Goal: Communication & Community: Answer question/provide support

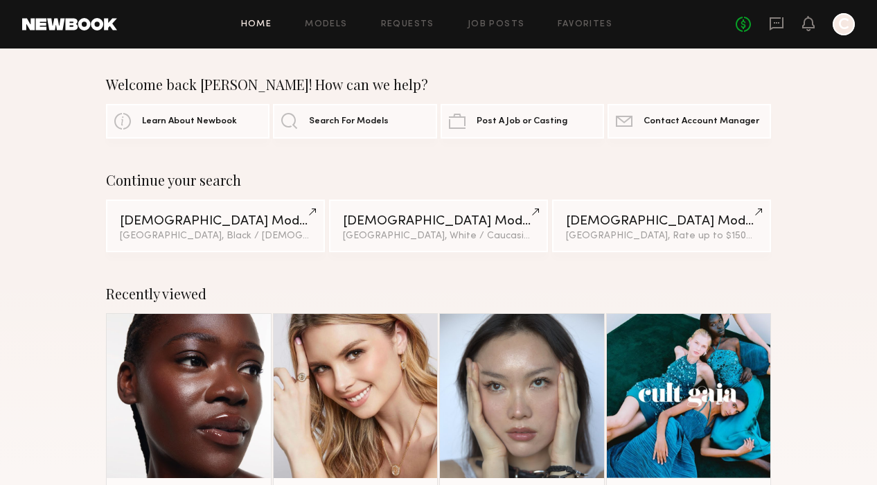
click at [766, 19] on div "No fees up to $5,000 C" at bounding box center [794, 24] width 119 height 22
click at [773, 24] on icon at bounding box center [775, 23] width 15 height 15
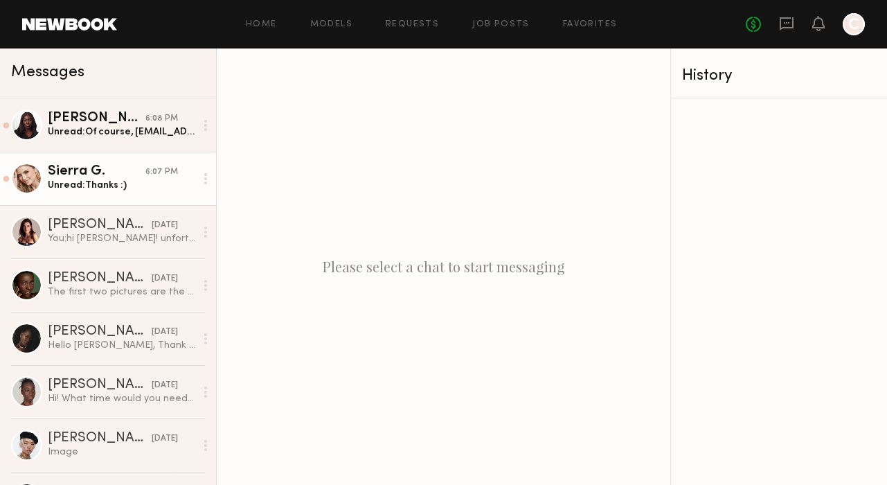
click at [145, 172] on div "6:07 PM" at bounding box center [161, 171] width 33 height 13
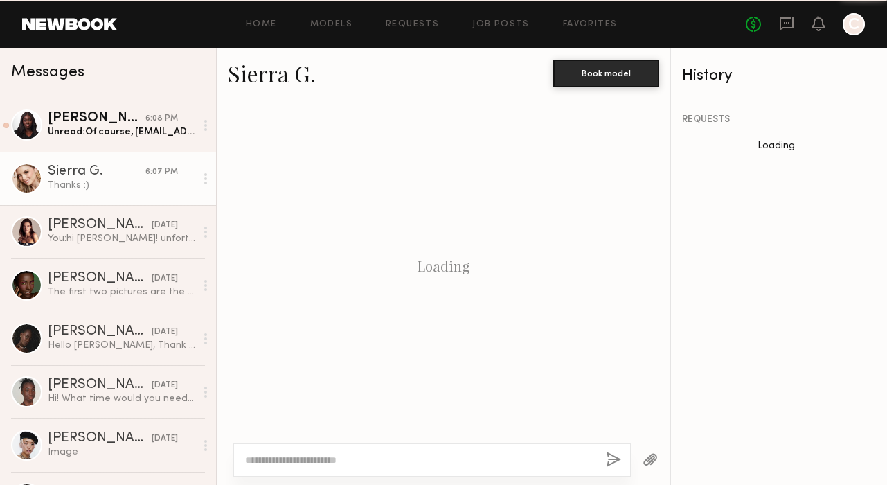
scroll to position [1819, 0]
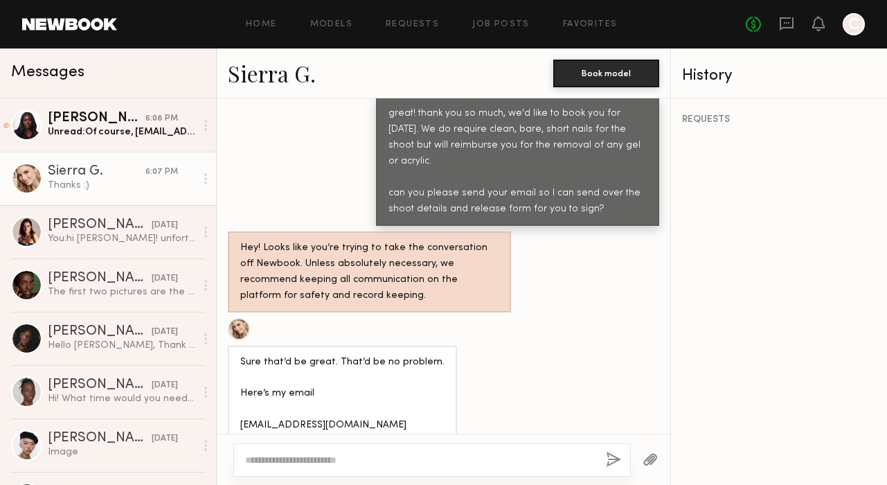
click at [452, 464] on textarea at bounding box center [420, 460] width 350 height 14
type textarea "**********"
click at [616, 454] on button "button" at bounding box center [613, 459] width 15 height 17
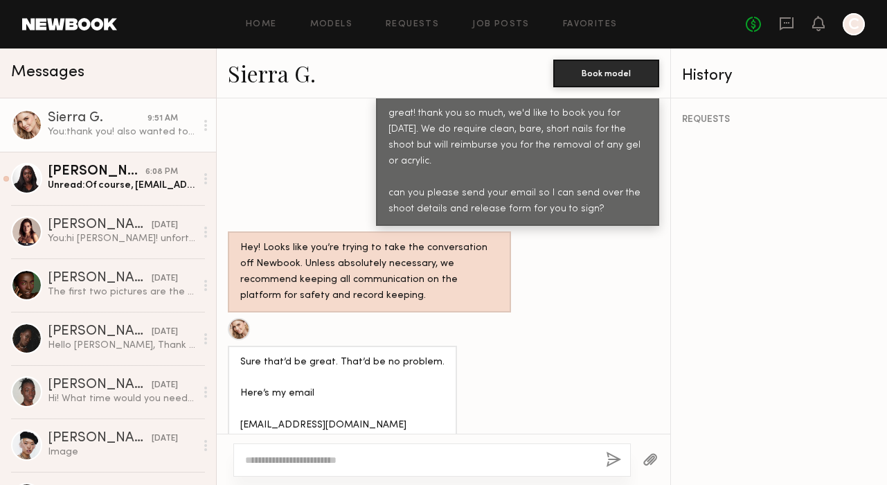
scroll to position [2084, 0]
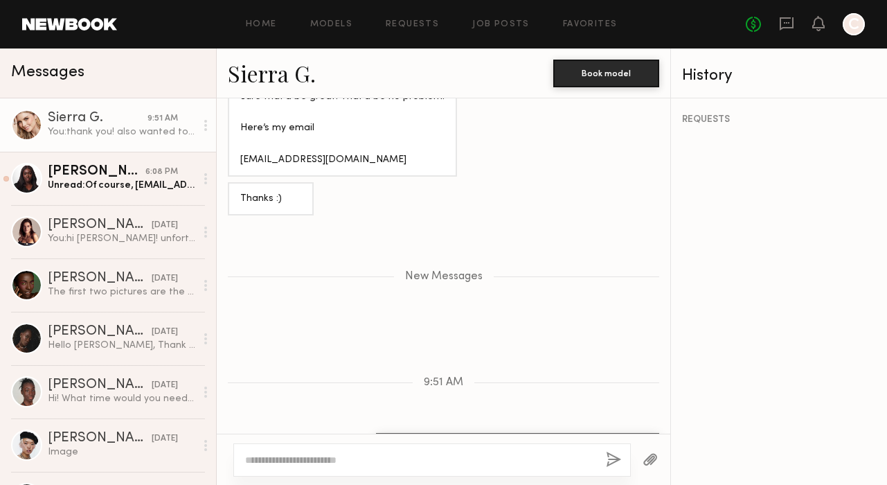
drag, startPoint x: 479, startPoint y: 402, endPoint x: 369, endPoint y: 388, distance: 110.9
click at [376, 433] on div "thank you! also wanted to see if you'd also be available next week 10/20" at bounding box center [517, 457] width 283 height 49
copy div "thank you! also wanted to see if you'd also be available next week 10/20"
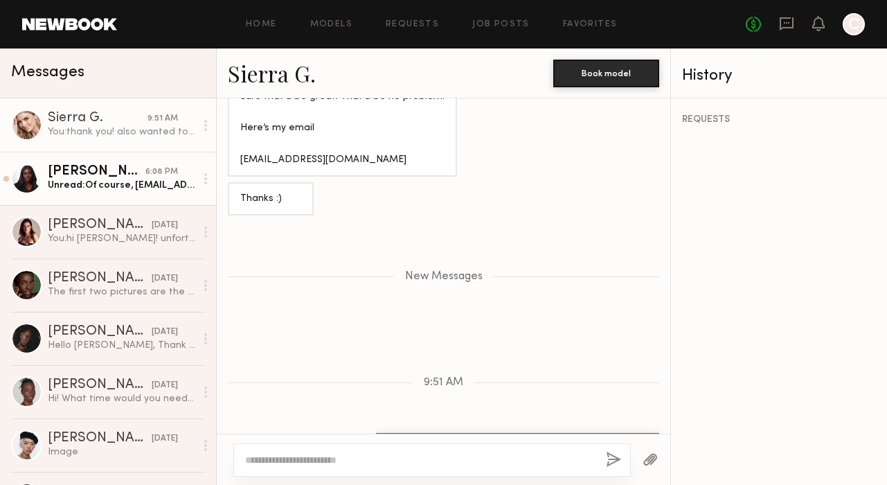
click at [175, 183] on div "Unread: Of course, [EMAIL_ADDRESS][DOMAIN_NAME]!" at bounding box center [121, 185] width 147 height 13
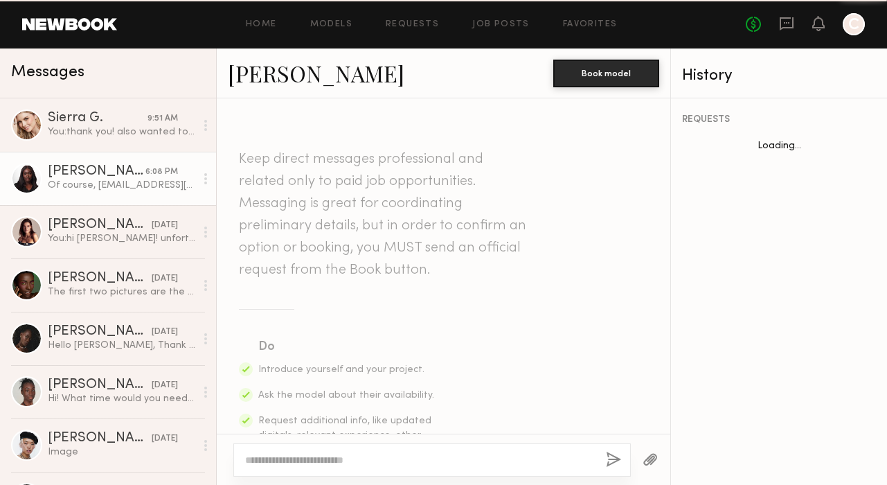
scroll to position [1552, 0]
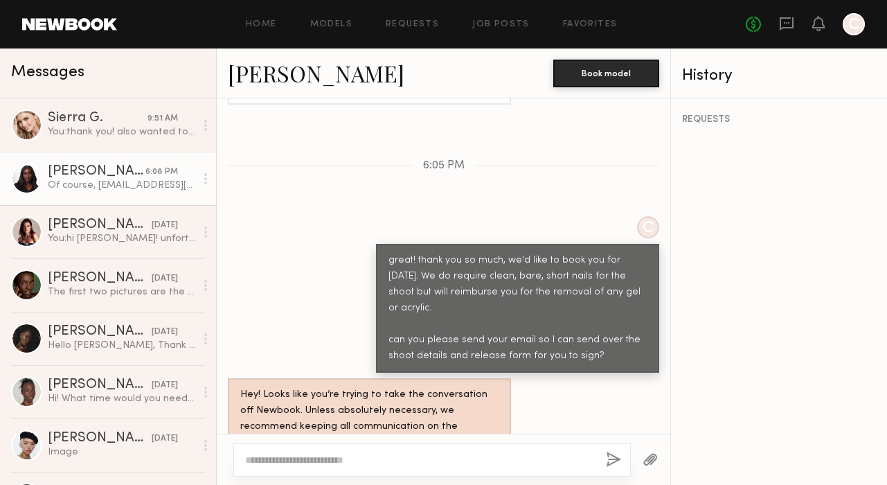
click at [316, 459] on textarea at bounding box center [420, 460] width 350 height 14
type textarea "**********"
click at [615, 459] on button "button" at bounding box center [613, 459] width 15 height 17
